Goal: Transaction & Acquisition: Subscribe to service/newsletter

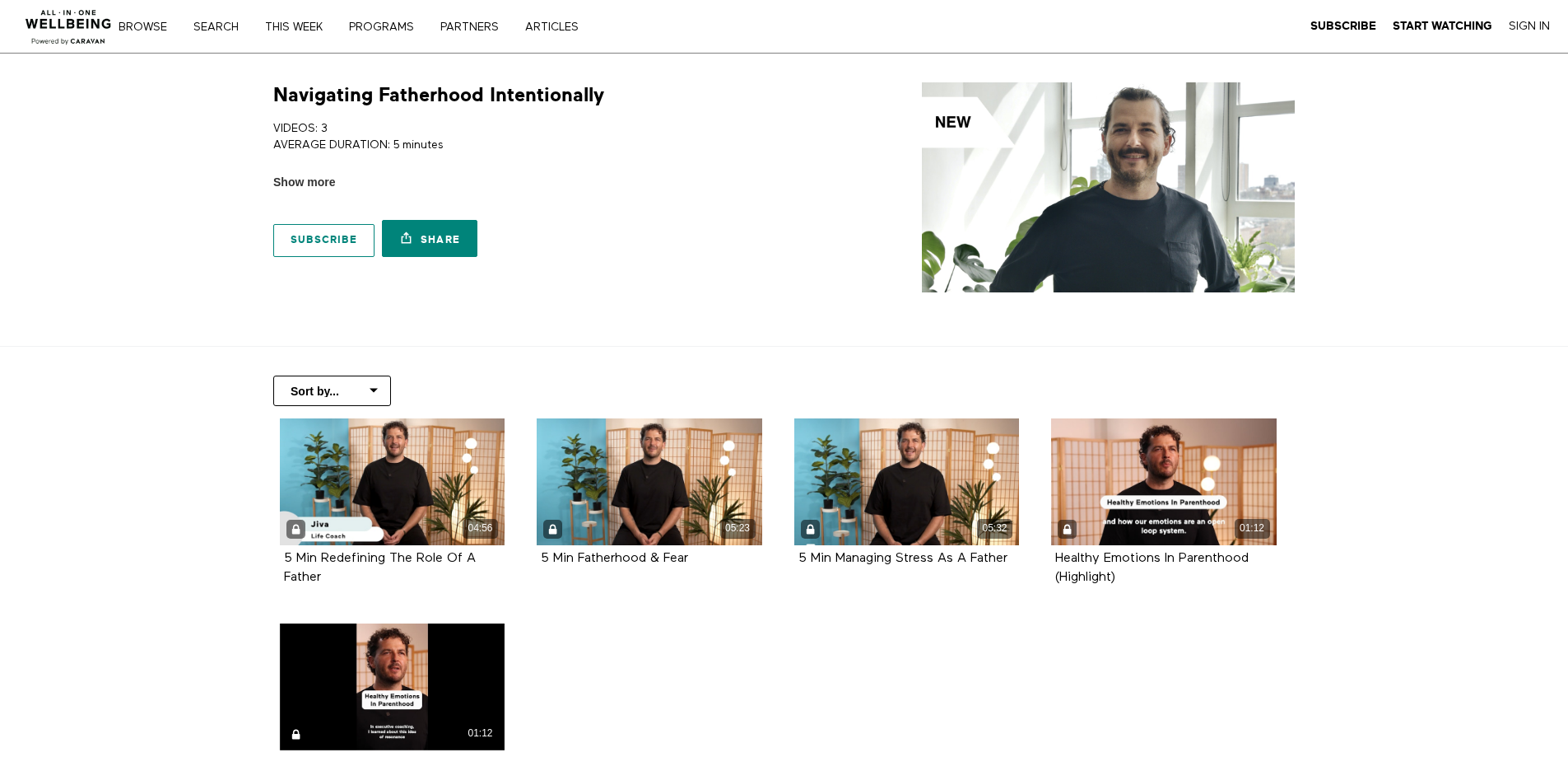
click at [327, 251] on link "Subscribe" at bounding box center [323, 240] width 101 height 33
click at [1530, 23] on link "Sign In" at bounding box center [1529, 26] width 41 height 15
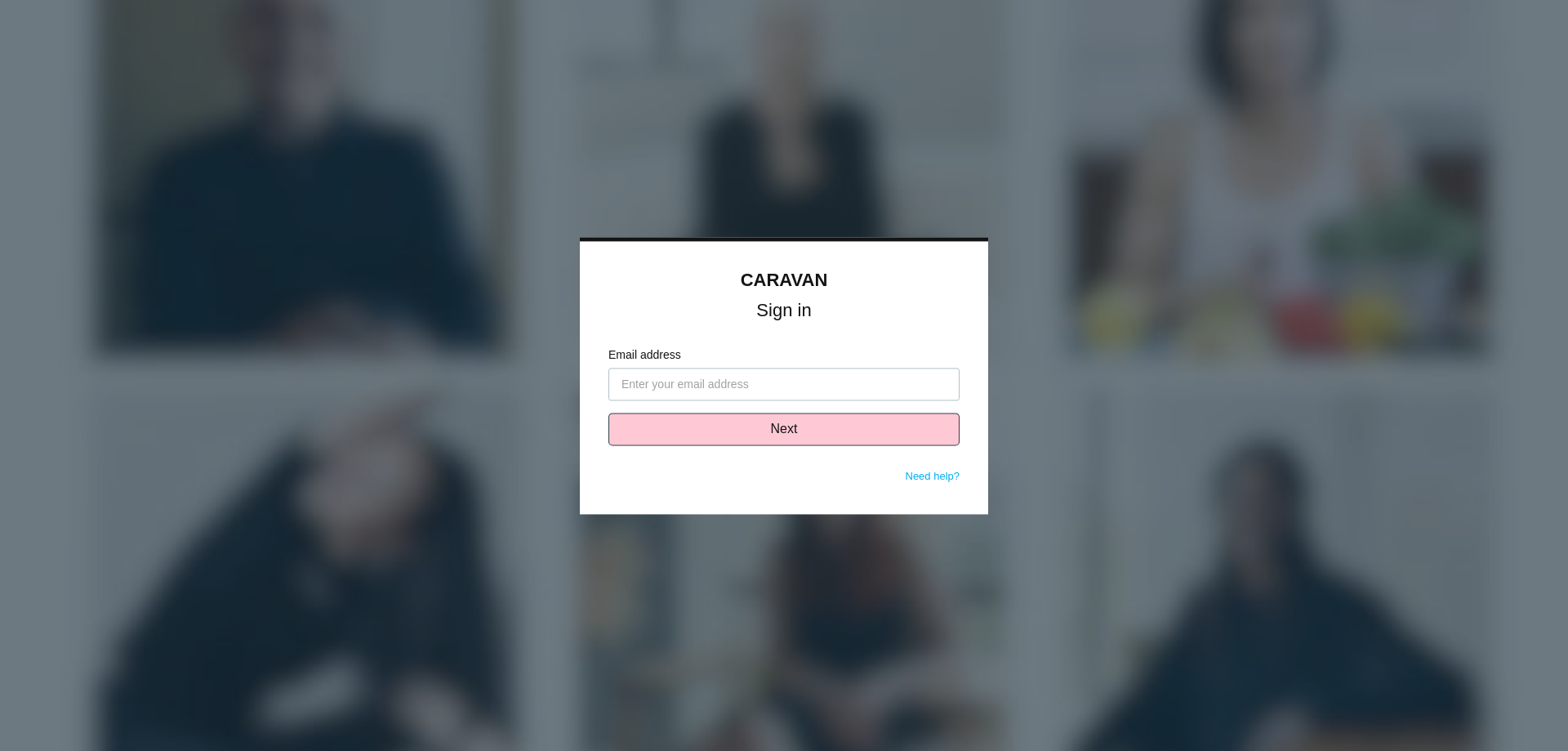
click at [745, 376] on input "Email address" at bounding box center [784, 383] width 352 height 33
click at [744, 385] on input "Email address" at bounding box center [784, 383] width 352 height 33
type input "lupita.hernandez@vcc.org"
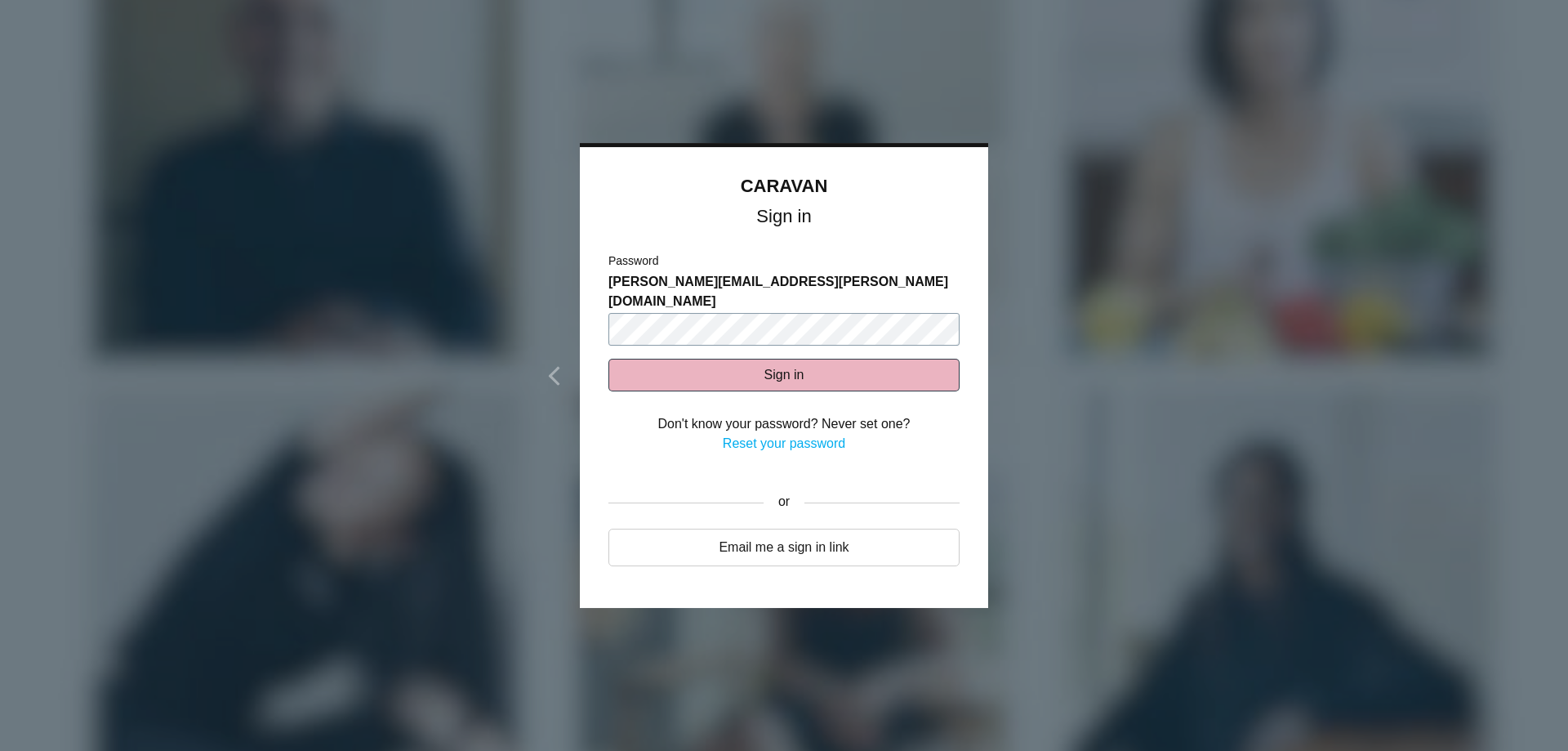
click at [609, 359] on button "Sign in" at bounding box center [784, 375] width 352 height 33
